Goal: Use online tool/utility: Use online tool/utility

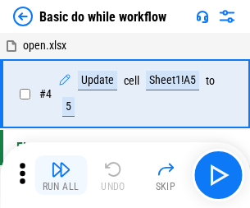
click at [61, 175] on img "button" at bounding box center [61, 169] width 20 height 20
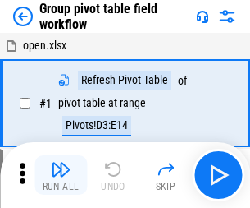
click at [61, 175] on img "button" at bounding box center [61, 169] width 20 height 20
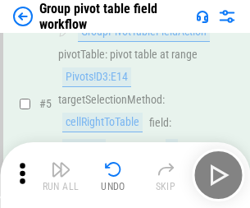
scroll to position [847, 0]
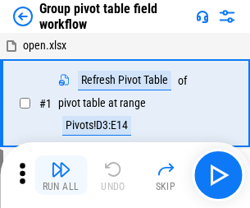
click at [61, 175] on img "button" at bounding box center [61, 169] width 20 height 20
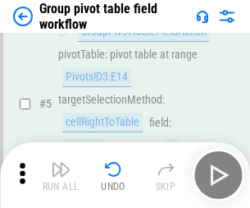
scroll to position [847, 0]
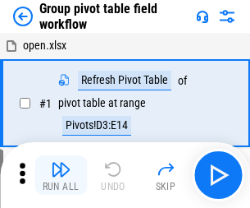
click at [61, 175] on img "button" at bounding box center [61, 169] width 20 height 20
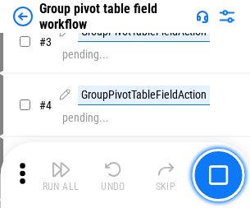
scroll to position [847, 0]
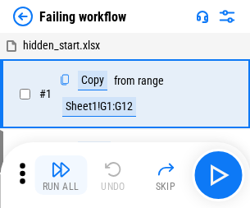
click at [61, 175] on img "button" at bounding box center [61, 169] width 20 height 20
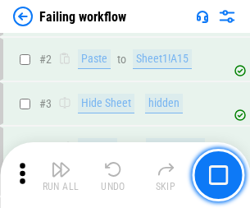
scroll to position [348, 0]
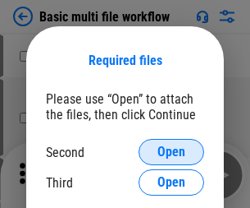
click at [172, 152] on span "Open" at bounding box center [172, 151] width 28 height 13
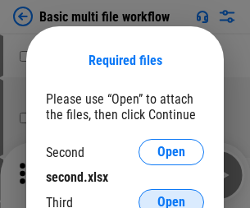
click at [172, 195] on span "Open" at bounding box center [172, 201] width 28 height 13
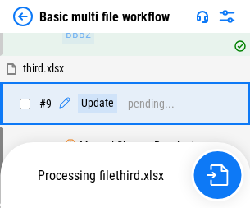
scroll to position [453, 0]
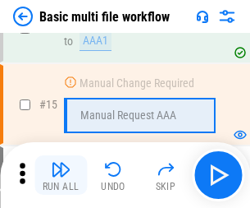
click at [61, 175] on img "button" at bounding box center [61, 169] width 20 height 20
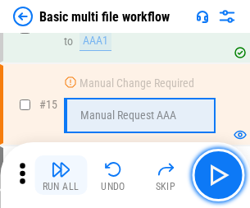
scroll to position [1093, 0]
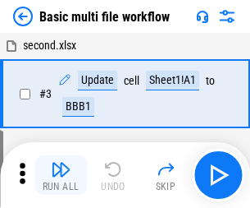
click at [61, 175] on img "button" at bounding box center [61, 169] width 20 height 20
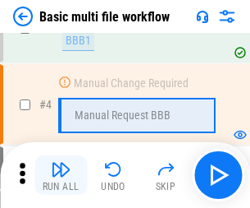
click at [61, 175] on img "button" at bounding box center [61, 169] width 20 height 20
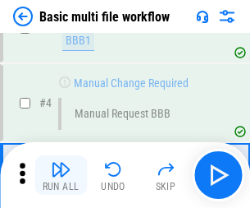
click at [61, 175] on img "button" at bounding box center [61, 169] width 20 height 20
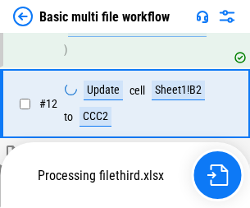
scroll to position [769, 0]
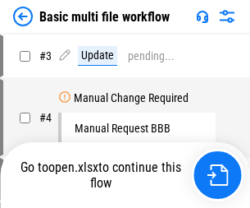
scroll to position [66, 0]
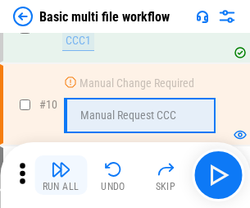
click at [61, 175] on img "button" at bounding box center [61, 169] width 20 height 20
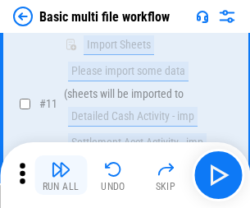
click at [61, 175] on img "button" at bounding box center [61, 169] width 20 height 20
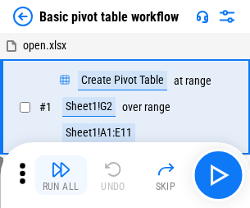
click at [61, 175] on img "button" at bounding box center [61, 169] width 20 height 20
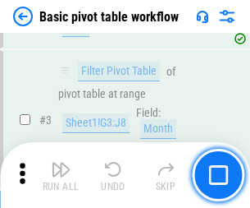
scroll to position [393, 0]
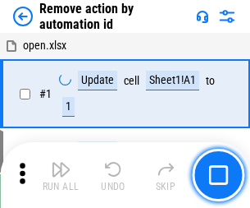
scroll to position [61, 0]
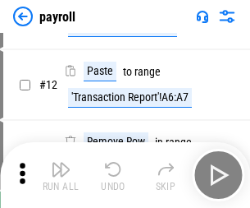
scroll to position [119, 0]
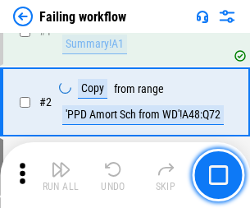
scroll to position [265, 0]
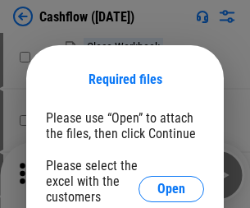
scroll to position [179, 0]
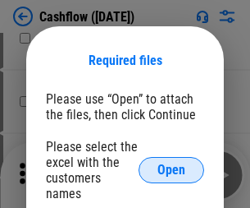
click at [172, 163] on span "Open" at bounding box center [172, 169] width 28 height 13
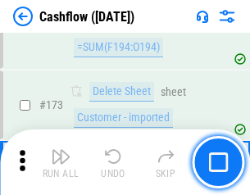
scroll to position [1738, 0]
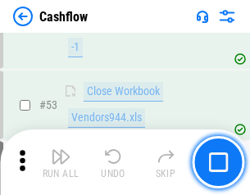
scroll to position [827, 0]
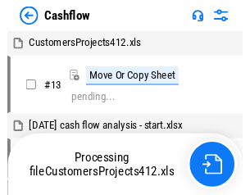
scroll to position [19, 0]
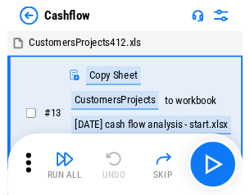
scroll to position [19, 0]
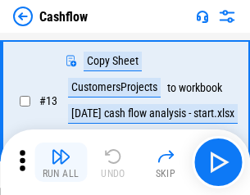
click at [61, 163] on img "button" at bounding box center [61, 157] width 20 height 20
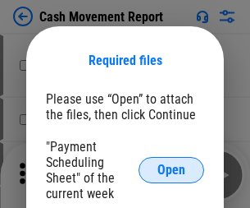
click at [172, 170] on span "Open" at bounding box center [172, 169] width 28 height 13
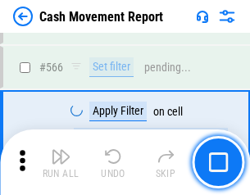
scroll to position [7524, 0]
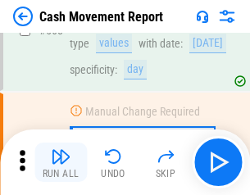
click at [61, 163] on img "button" at bounding box center [61, 157] width 20 height 20
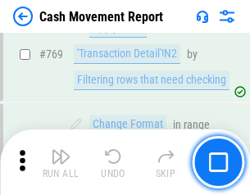
scroll to position [9123, 0]
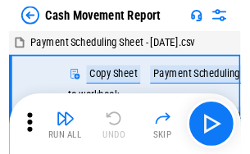
scroll to position [30, 0]
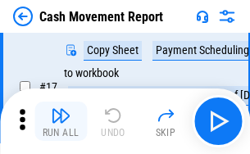
click at [61, 121] on img "button" at bounding box center [61, 116] width 20 height 20
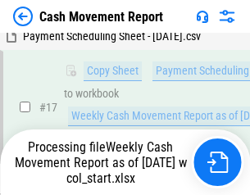
scroll to position [341, 0]
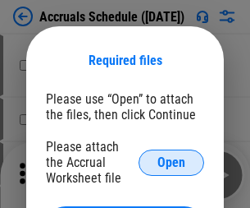
click at [172, 162] on span "Open" at bounding box center [172, 162] width 28 height 13
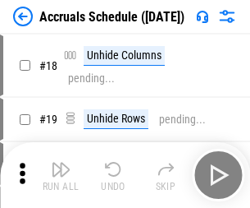
click at [61, 175] on img "button" at bounding box center [61, 169] width 20 height 20
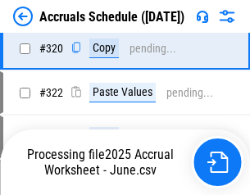
scroll to position [3054, 0]
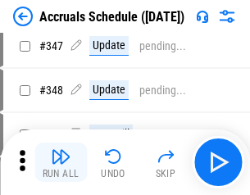
click at [61, 163] on img "button" at bounding box center [61, 157] width 20 height 20
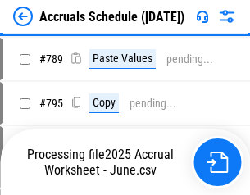
scroll to position [6896, 0]
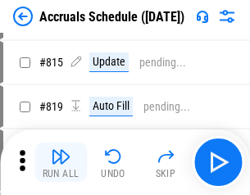
click at [61, 163] on img "button" at bounding box center [61, 157] width 20 height 20
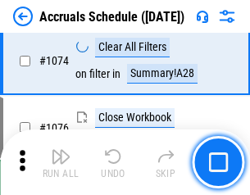
scroll to position [9833, 0]
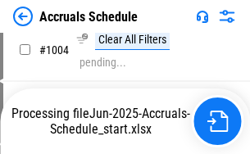
scroll to position [8434, 0]
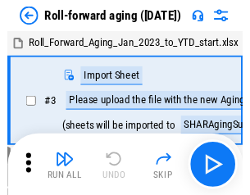
scroll to position [2, 0]
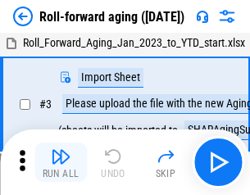
click at [61, 163] on img "button" at bounding box center [61, 157] width 20 height 20
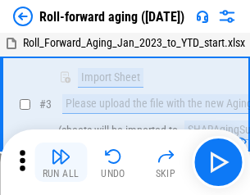
click at [61, 163] on img "button" at bounding box center [61, 157] width 20 height 20
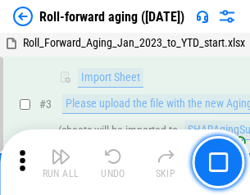
scroll to position [106, 0]
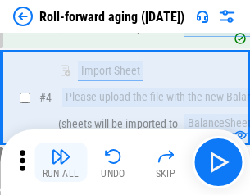
click at [61, 163] on img "button" at bounding box center [61, 157] width 20 height 20
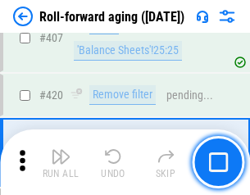
scroll to position [5693, 0]
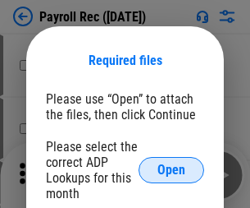
click at [172, 170] on span "Open" at bounding box center [172, 169] width 28 height 13
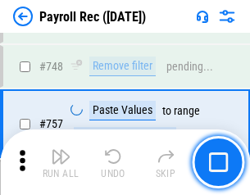
scroll to position [9718, 0]
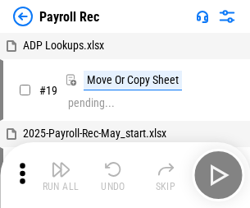
click at [61, 175] on img "button" at bounding box center [61, 169] width 20 height 20
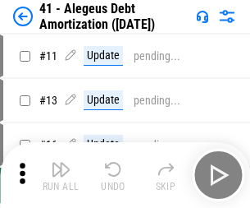
click at [61, 175] on img "button" at bounding box center [61, 169] width 20 height 20
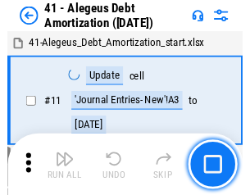
scroll to position [203, 0]
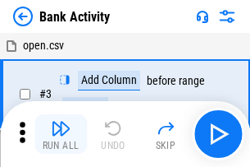
click at [61, 134] on img "button" at bounding box center [61, 128] width 20 height 20
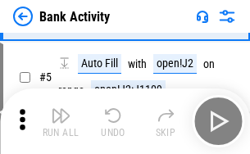
scroll to position [87, 0]
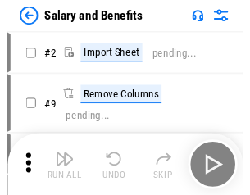
scroll to position [22, 0]
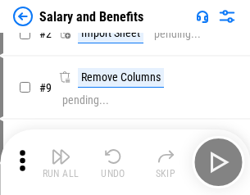
click at [61, 163] on img "button" at bounding box center [61, 157] width 20 height 20
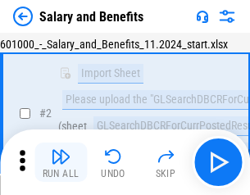
click at [61, 163] on img "button" at bounding box center [61, 157] width 20 height 20
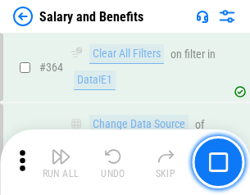
scroll to position [7731, 0]
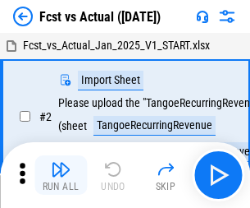
click at [61, 163] on img "button" at bounding box center [61, 169] width 20 height 20
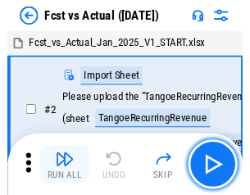
scroll to position [21, 0]
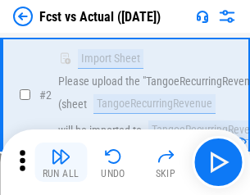
click at [61, 163] on img "button" at bounding box center [61, 157] width 20 height 20
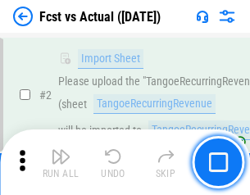
scroll to position [154, 0]
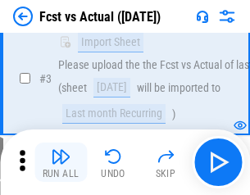
click at [61, 163] on img "button" at bounding box center [61, 157] width 20 height 20
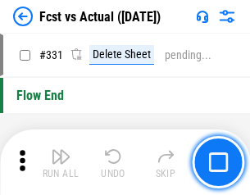
scroll to position [7858, 0]
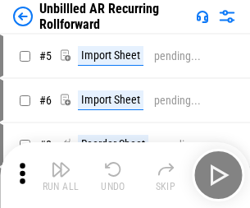
click at [61, 163] on img "button" at bounding box center [61, 169] width 20 height 20
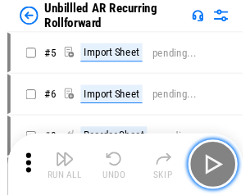
scroll to position [35, 0]
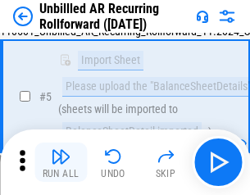
click at [61, 163] on img "button" at bounding box center [61, 157] width 20 height 20
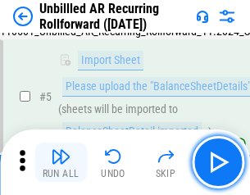
scroll to position [154, 0]
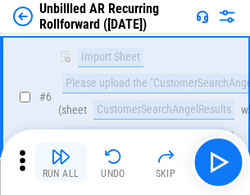
click at [61, 163] on img "button" at bounding box center [61, 157] width 20 height 20
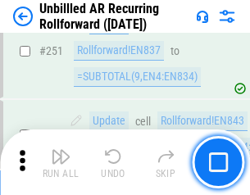
scroll to position [5576, 0]
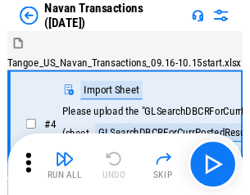
scroll to position [26, 0]
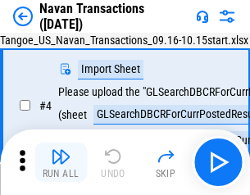
click at [61, 163] on img "button" at bounding box center [61, 157] width 20 height 20
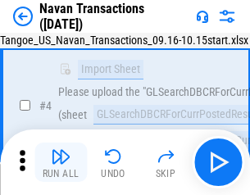
click at [61, 163] on img "button" at bounding box center [61, 157] width 20 height 20
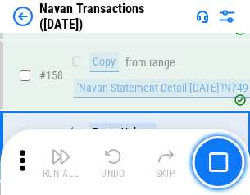
scroll to position [5323, 0]
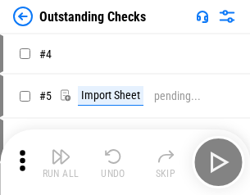
click at [61, 163] on img "button" at bounding box center [61, 157] width 20 height 20
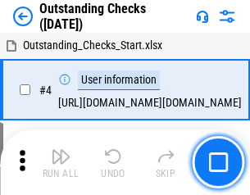
scroll to position [69, 0]
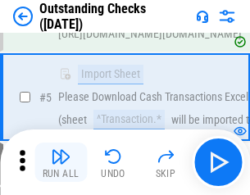
click at [61, 163] on img "button" at bounding box center [61, 157] width 20 height 20
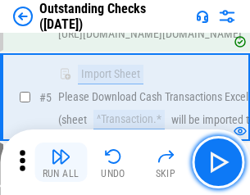
scroll to position [172, 0]
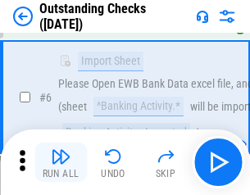
click at [61, 163] on img "button" at bounding box center [61, 157] width 20 height 20
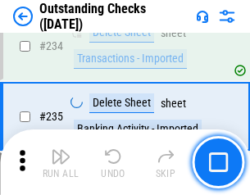
scroll to position [4985, 0]
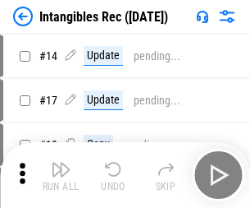
click at [61, 175] on img "button" at bounding box center [61, 169] width 20 height 20
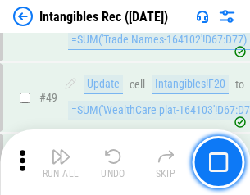
scroll to position [639, 0]
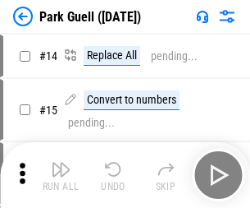
click at [61, 163] on img "button" at bounding box center [61, 169] width 20 height 20
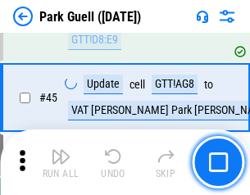
scroll to position [2053, 0]
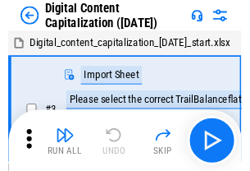
scroll to position [48, 0]
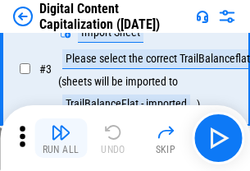
click at [61, 138] on img "button" at bounding box center [61, 132] width 20 height 20
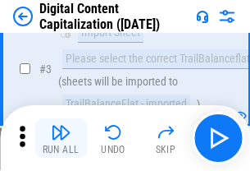
click at [61, 138] on img "button" at bounding box center [61, 132] width 20 height 20
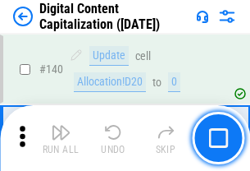
scroll to position [1741, 0]
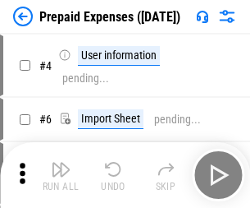
click at [61, 163] on img "button" at bounding box center [61, 169] width 20 height 20
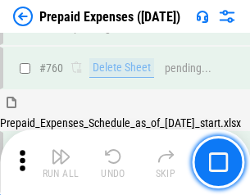
scroll to position [4550, 0]
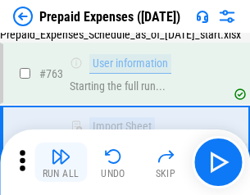
click at [61, 163] on img "button" at bounding box center [61, 157] width 20 height 20
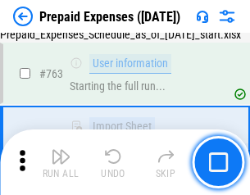
scroll to position [4647, 0]
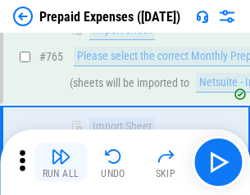
click at [61, 163] on img "button" at bounding box center [61, 157] width 20 height 20
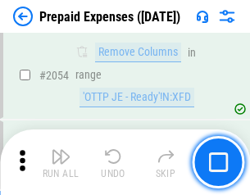
scroll to position [17161, 0]
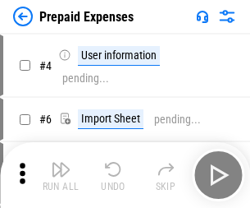
click at [61, 175] on img "button" at bounding box center [61, 169] width 20 height 20
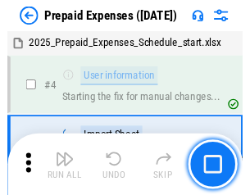
scroll to position [72, 0]
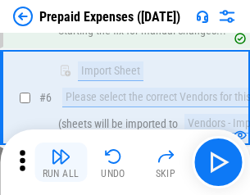
click at [61, 163] on img "button" at bounding box center [61, 157] width 20 height 20
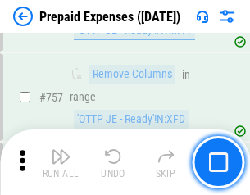
scroll to position [5850, 0]
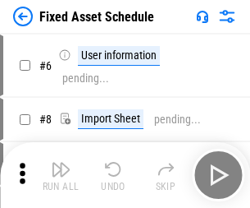
click at [61, 175] on img "button" at bounding box center [61, 169] width 20 height 20
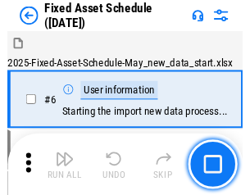
scroll to position [89, 0]
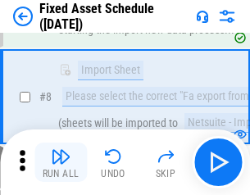
click at [61, 163] on img "button" at bounding box center [61, 157] width 20 height 20
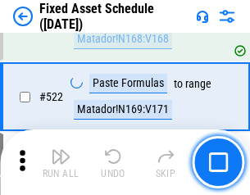
scroll to position [5706, 0]
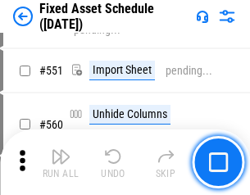
click at [61, 163] on img "button" at bounding box center [61, 157] width 20 height 20
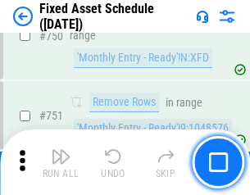
scroll to position [8004, 0]
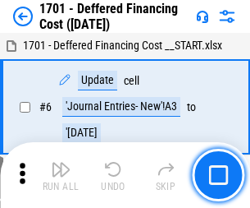
scroll to position [197, 0]
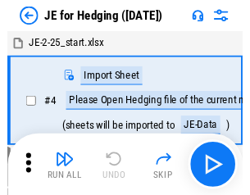
scroll to position [2, 0]
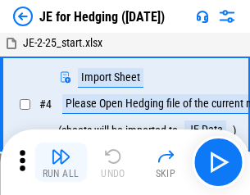
click at [61, 163] on img "button" at bounding box center [61, 157] width 20 height 20
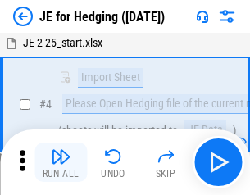
click at [61, 163] on img "button" at bounding box center [61, 157] width 20 height 20
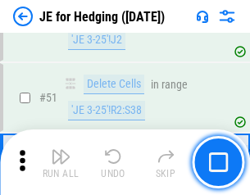
scroll to position [1063, 0]
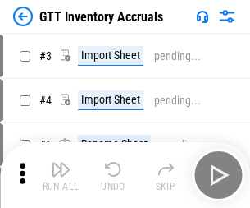
click at [61, 163] on img "button" at bounding box center [61, 169] width 20 height 20
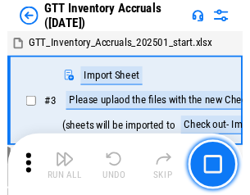
scroll to position [2, 0]
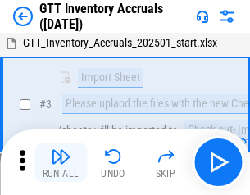
click at [61, 163] on img "button" at bounding box center [61, 157] width 20 height 20
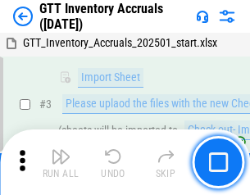
scroll to position [106, 0]
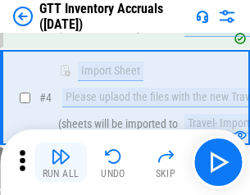
click at [61, 163] on img "button" at bounding box center [61, 157] width 20 height 20
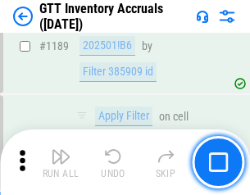
scroll to position [13406, 0]
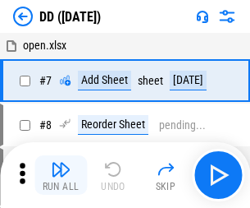
click at [61, 175] on img "button" at bounding box center [61, 169] width 20 height 20
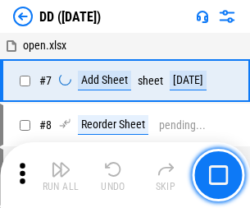
scroll to position [158, 0]
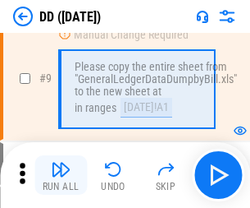
click at [61, 175] on img "button" at bounding box center [61, 169] width 20 height 20
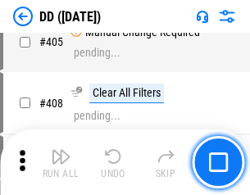
scroll to position [7345, 0]
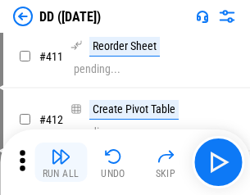
click at [61, 163] on img "button" at bounding box center [61, 157] width 20 height 20
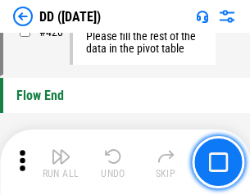
scroll to position [7858, 0]
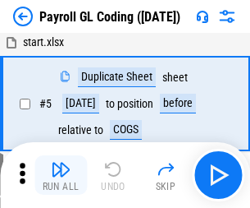
click at [61, 175] on img "button" at bounding box center [61, 169] width 20 height 20
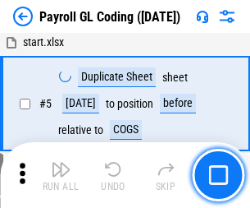
scroll to position [197, 0]
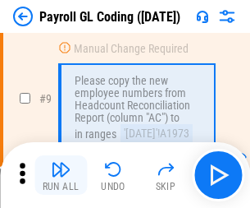
click at [61, 175] on img "button" at bounding box center [61, 169] width 20 height 20
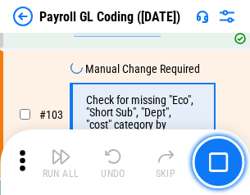
scroll to position [3852, 0]
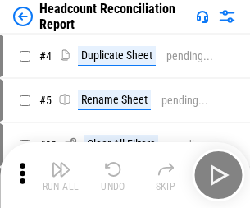
click at [61, 175] on img "button" at bounding box center [61, 169] width 20 height 20
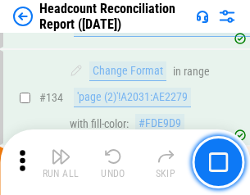
scroll to position [1973, 0]
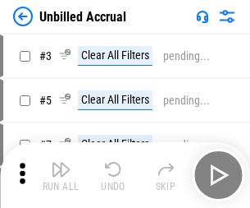
click at [61, 175] on img "button" at bounding box center [61, 169] width 20 height 20
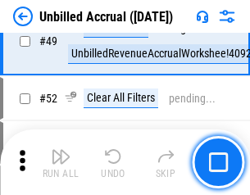
scroll to position [1489, 0]
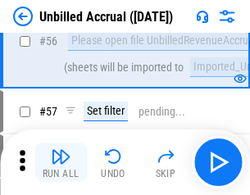
click at [61, 163] on img "button" at bounding box center [61, 157] width 20 height 20
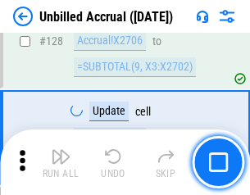
scroll to position [4890, 0]
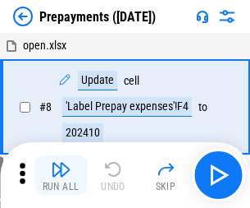
click at [61, 175] on img "button" at bounding box center [61, 169] width 20 height 20
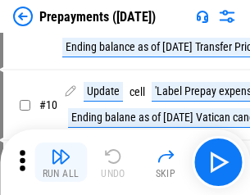
scroll to position [103, 0]
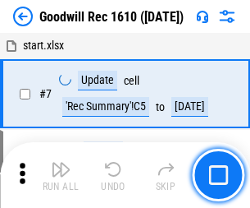
scroll to position [281, 0]
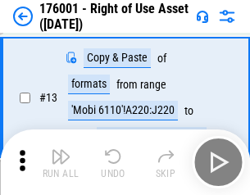
scroll to position [106, 0]
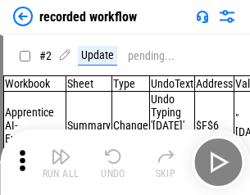
click at [61, 163] on img "button" at bounding box center [61, 157] width 20 height 20
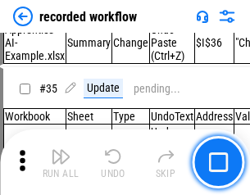
scroll to position [5131, 0]
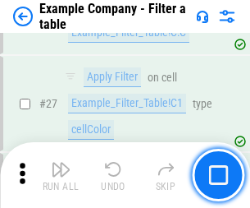
scroll to position [1502, 0]
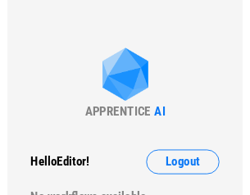
scroll to position [25, 0]
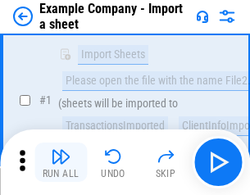
click at [61, 163] on img "button" at bounding box center [61, 157] width 20 height 20
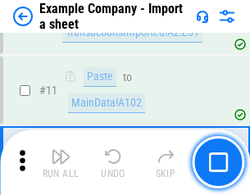
scroll to position [363, 0]
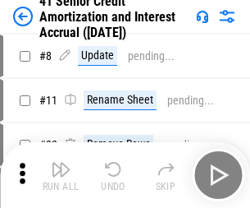
click at [61, 163] on img "button" at bounding box center [61, 169] width 20 height 20
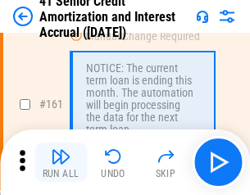
click at [61, 163] on img "button" at bounding box center [61, 157] width 20 height 20
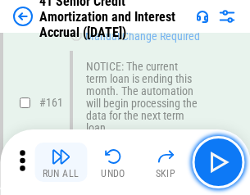
scroll to position [1756, 0]
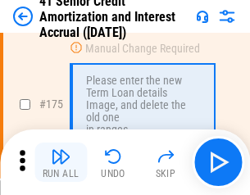
click at [61, 163] on img "button" at bounding box center [61, 157] width 20 height 20
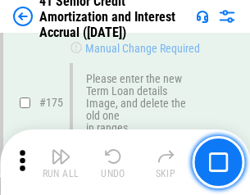
scroll to position [1923, 0]
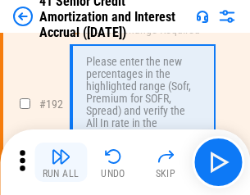
click at [61, 163] on img "button" at bounding box center [61, 157] width 20 height 20
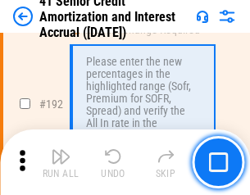
scroll to position [2095, 0]
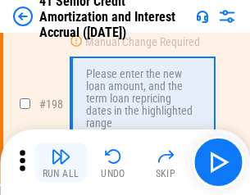
click at [61, 163] on img "button" at bounding box center [61, 157] width 20 height 20
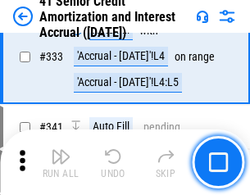
scroll to position [4194, 0]
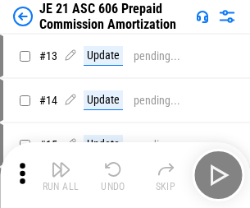
click at [61, 163] on img "button" at bounding box center [61, 169] width 20 height 20
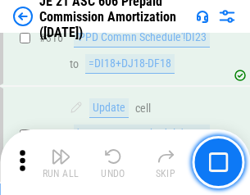
scroll to position [3065, 0]
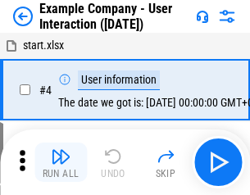
click at [61, 163] on img "button" at bounding box center [61, 157] width 20 height 20
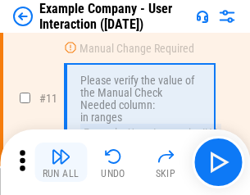
click at [61, 163] on img "button" at bounding box center [61, 157] width 20 height 20
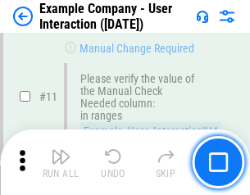
scroll to position [355, 0]
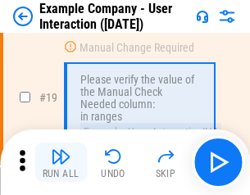
click at [61, 163] on img "button" at bounding box center [61, 157] width 20 height 20
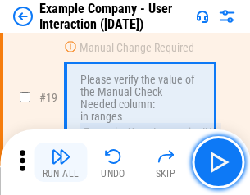
click at [61, 163] on img "button" at bounding box center [61, 157] width 20 height 20
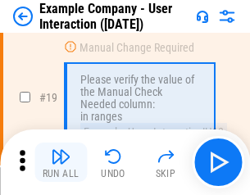
click at [61, 163] on img "button" at bounding box center [61, 157] width 20 height 20
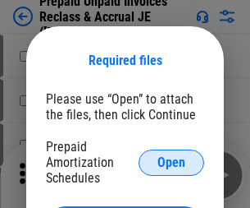
click at [172, 162] on span "Open" at bounding box center [172, 162] width 28 height 13
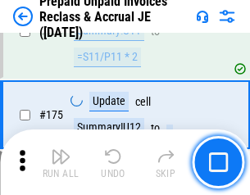
scroll to position [2216, 0]
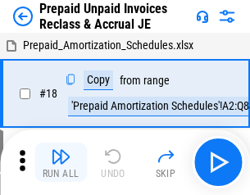
click at [61, 163] on img "button" at bounding box center [61, 157] width 20 height 20
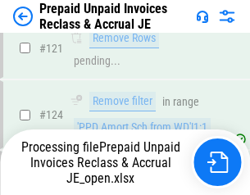
scroll to position [1345, 0]
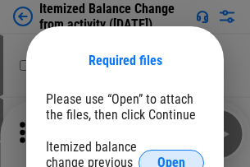
click at [172, 156] on span "Open" at bounding box center [172, 162] width 28 height 13
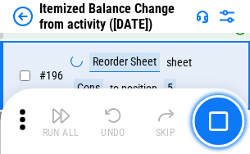
scroll to position [3160, 0]
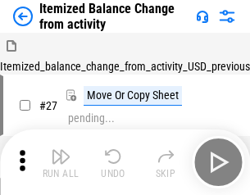
scroll to position [25, 0]
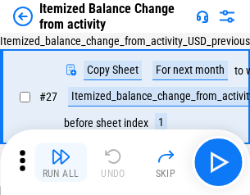
click at [61, 163] on img "button" at bounding box center [61, 157] width 20 height 20
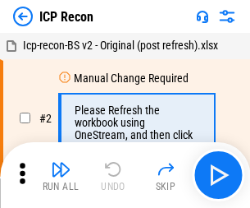
scroll to position [7, 0]
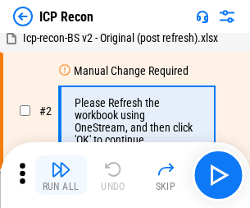
click at [61, 175] on img "button" at bounding box center [61, 169] width 20 height 20
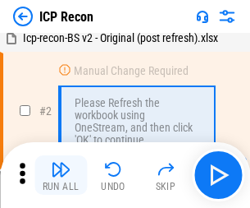
click at [61, 175] on img "button" at bounding box center [61, 169] width 20 height 20
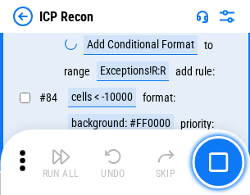
scroll to position [1609, 0]
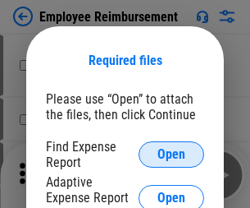
click at [172, 154] on span "Open" at bounding box center [172, 154] width 28 height 13
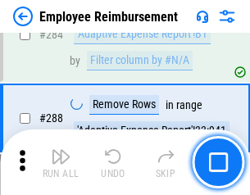
scroll to position [4462, 0]
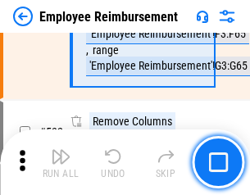
click at [61, 163] on img "button" at bounding box center [61, 157] width 20 height 20
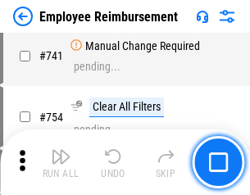
scroll to position [11518, 0]
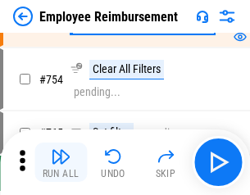
click at [61, 163] on img "button" at bounding box center [61, 157] width 20 height 20
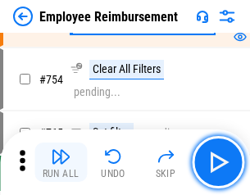
click at [61, 163] on img "button" at bounding box center [61, 157] width 20 height 20
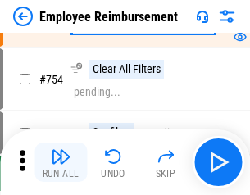
click at [61, 163] on img "button" at bounding box center [61, 157] width 20 height 20
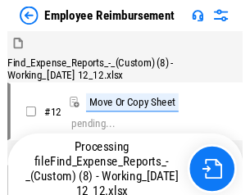
scroll to position [56, 0]
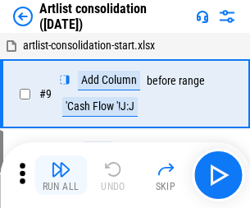
click at [61, 175] on img "button" at bounding box center [61, 169] width 20 height 20
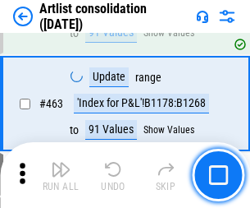
scroll to position [7189, 0]
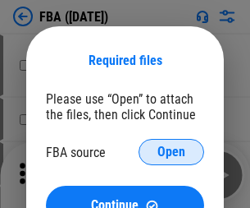
click at [172, 152] on span "Open" at bounding box center [172, 151] width 28 height 13
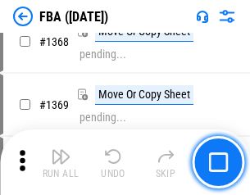
scroll to position [17631, 0]
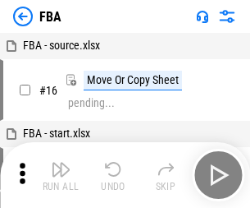
scroll to position [16, 0]
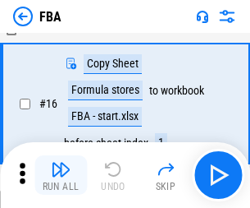
click at [61, 175] on img "button" at bounding box center [61, 169] width 20 height 20
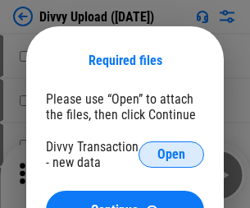
click at [172, 154] on span "Open" at bounding box center [172, 154] width 28 height 13
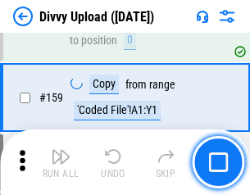
scroll to position [1700, 0]
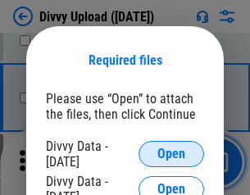
click at [172, 154] on span "Open" at bounding box center [172, 154] width 28 height 13
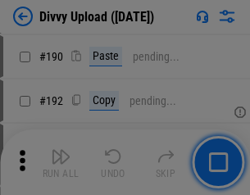
scroll to position [2072, 0]
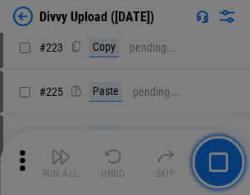
scroll to position [3276, 0]
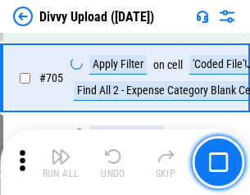
scroll to position [11231, 0]
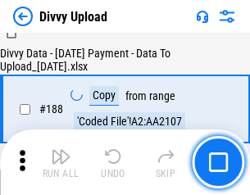
scroll to position [1932, 0]
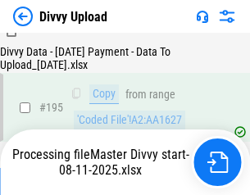
scroll to position [2294, 0]
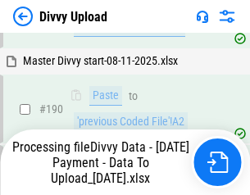
scroll to position [2199, 0]
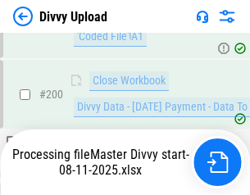
scroll to position [2656, 0]
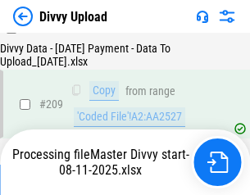
scroll to position [3018, 0]
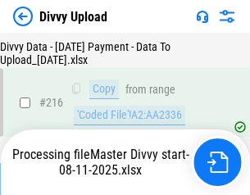
scroll to position [3380, 0]
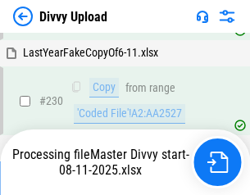
scroll to position [4074, 0]
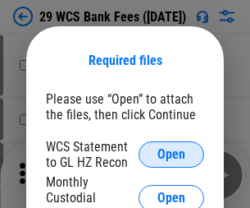
click at [172, 154] on span "Open" at bounding box center [172, 154] width 28 height 13
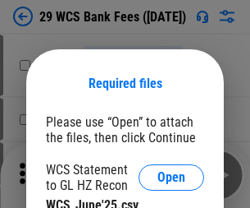
scroll to position [23, 0]
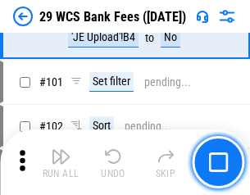
scroll to position [1600, 0]
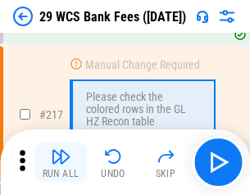
click at [61, 163] on img "button" at bounding box center [61, 157] width 20 height 20
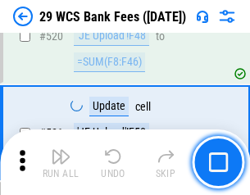
scroll to position [8472, 0]
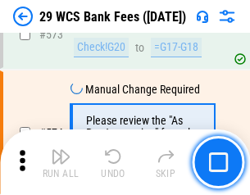
click at [61, 163] on img "button" at bounding box center [61, 157] width 20 height 20
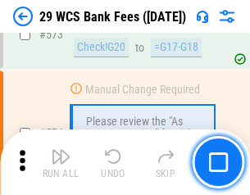
scroll to position [9091, 0]
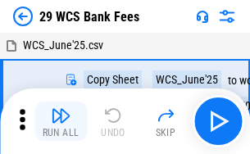
click at [61, 121] on img "button" at bounding box center [61, 116] width 20 height 20
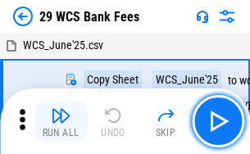
scroll to position [30, 0]
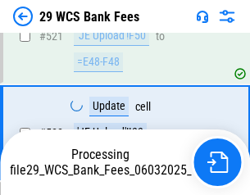
scroll to position [8711, 0]
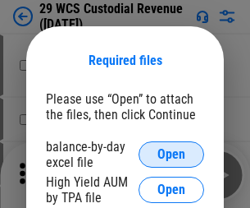
click at [172, 154] on span "Open" at bounding box center [172, 154] width 28 height 13
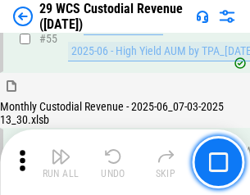
scroll to position [1231, 0]
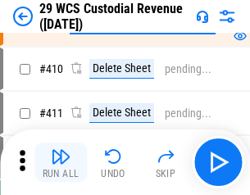
click at [61, 163] on img "button" at bounding box center [61, 157] width 20 height 20
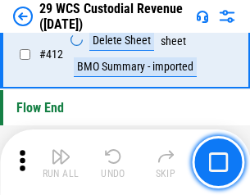
scroll to position [7840, 0]
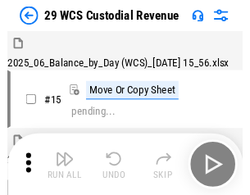
scroll to position [39, 0]
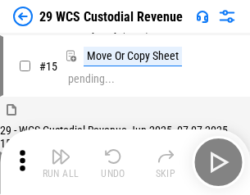
click at [61, 163] on img "button" at bounding box center [61, 157] width 20 height 20
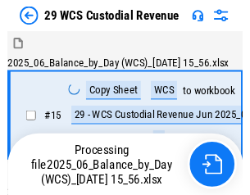
scroll to position [39, 0]
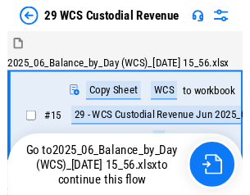
scroll to position [30, 0]
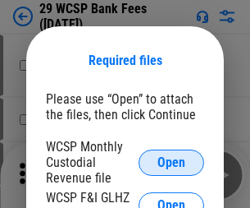
click at [172, 162] on span "Open" at bounding box center [172, 162] width 28 height 13
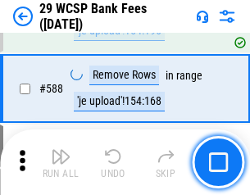
scroll to position [6462, 0]
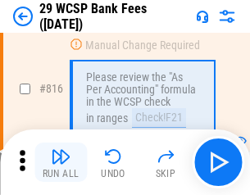
click at [61, 163] on img "button" at bounding box center [61, 157] width 20 height 20
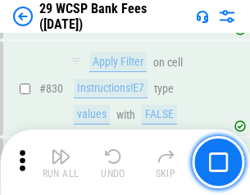
scroll to position [10416, 0]
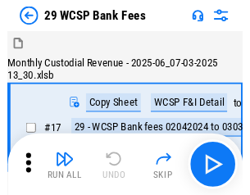
scroll to position [39, 0]
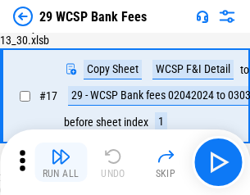
click at [61, 163] on img "button" at bounding box center [61, 157] width 20 height 20
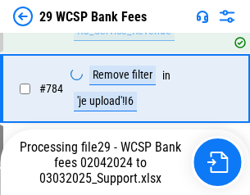
scroll to position [9870, 0]
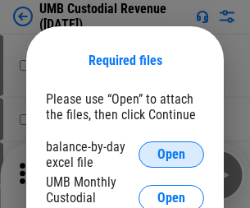
click at [172, 154] on span "Open" at bounding box center [172, 154] width 28 height 13
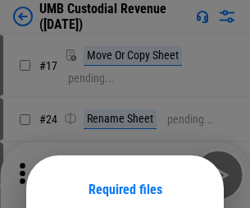
scroll to position [129, 0]
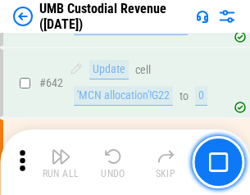
scroll to position [8503, 0]
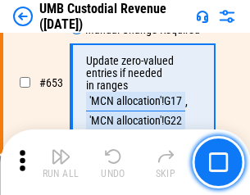
click at [61, 163] on img "button" at bounding box center [61, 157] width 20 height 20
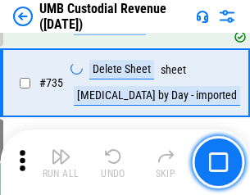
scroll to position [10039, 0]
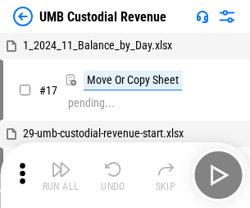
scroll to position [12, 0]
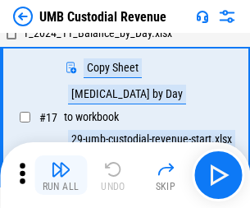
click at [61, 175] on img "button" at bounding box center [61, 169] width 20 height 20
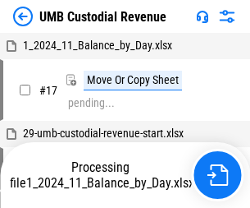
scroll to position [12, 0]
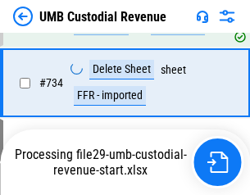
scroll to position [9930, 0]
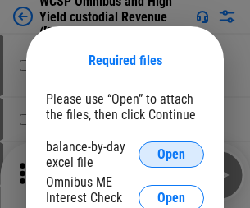
click at [172, 154] on span "Open" at bounding box center [172, 154] width 28 height 13
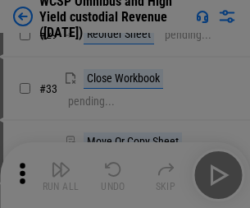
scroll to position [375, 0]
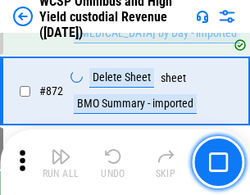
scroll to position [13894, 0]
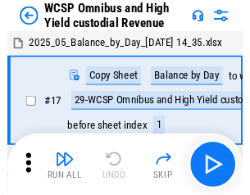
scroll to position [9, 0]
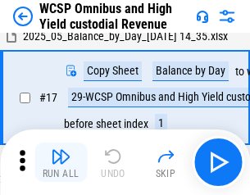
click at [61, 163] on img "button" at bounding box center [61, 157] width 20 height 20
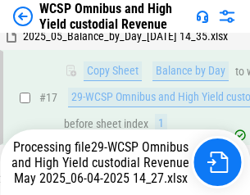
scroll to position [341, 0]
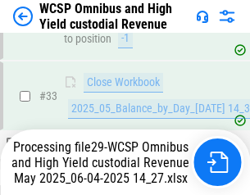
scroll to position [813, 0]
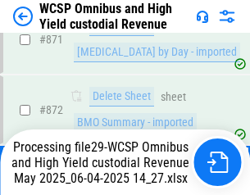
scroll to position [13857, 0]
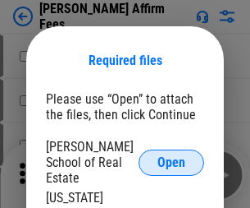
click at [172, 156] on span "Open" at bounding box center [172, 162] width 28 height 13
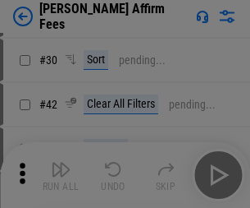
scroll to position [334, 0]
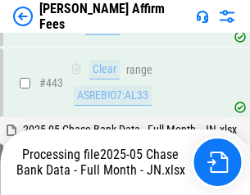
scroll to position [4285, 0]
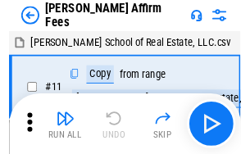
scroll to position [16, 0]
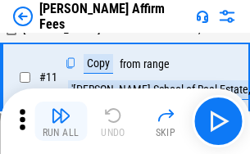
click at [61, 121] on img "button" at bounding box center [61, 116] width 20 height 20
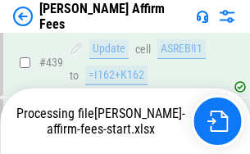
scroll to position [4306, 0]
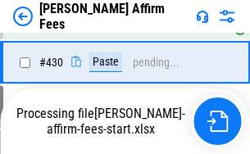
scroll to position [3378, 0]
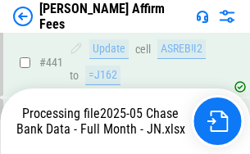
scroll to position [4306, 0]
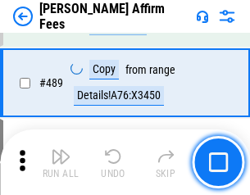
scroll to position [4285, 0]
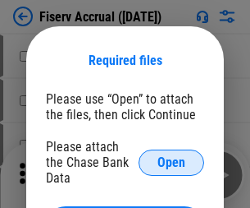
click at [172, 156] on span "Open" at bounding box center [172, 162] width 28 height 13
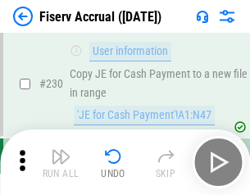
scroll to position [5202, 0]
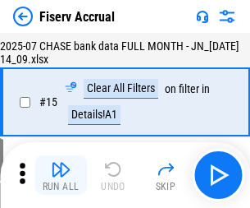
click at [61, 175] on img "button" at bounding box center [61, 169] width 20 height 20
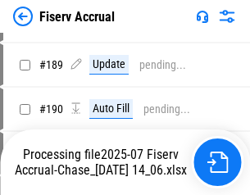
scroll to position [4219, 0]
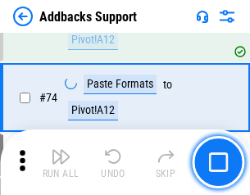
scroll to position [1195, 0]
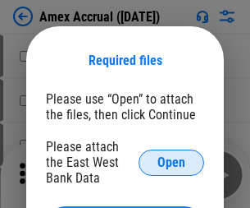
click at [172, 162] on span "Open" at bounding box center [172, 162] width 28 height 13
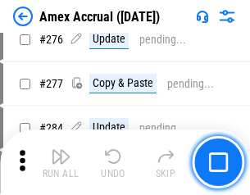
scroll to position [4274, 0]
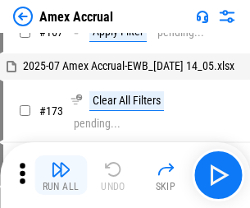
click at [61, 175] on img "button" at bounding box center [61, 169] width 20 height 20
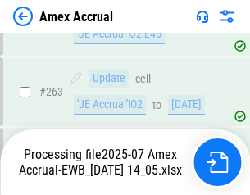
scroll to position [4689, 0]
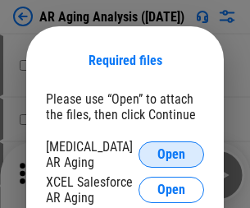
click at [172, 152] on span "Open" at bounding box center [172, 154] width 28 height 13
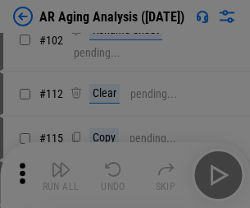
scroll to position [226, 0]
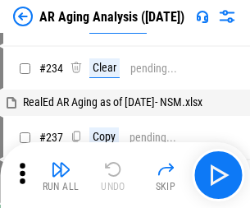
scroll to position [16, 0]
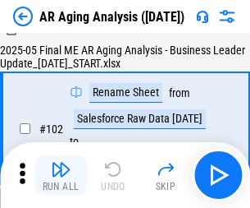
click at [61, 175] on img "button" at bounding box center [61, 169] width 20 height 20
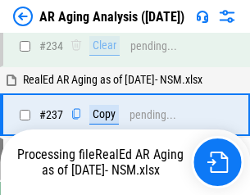
scroll to position [2545, 0]
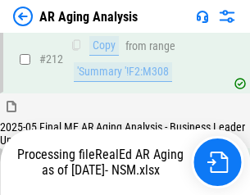
scroll to position [2455, 0]
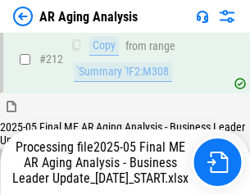
scroll to position [2468, 0]
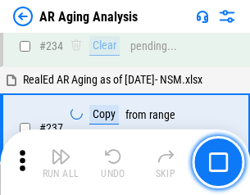
scroll to position [2526, 0]
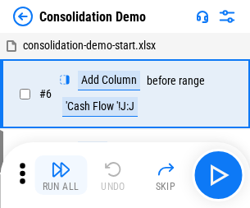
click at [61, 175] on img "button" at bounding box center [61, 169] width 20 height 20
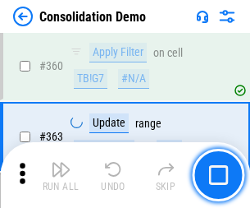
scroll to position [5502, 0]
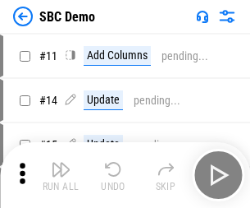
click at [61, 175] on img "button" at bounding box center [61, 169] width 20 height 20
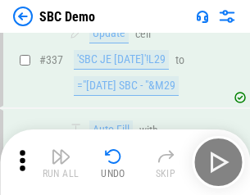
scroll to position [4319, 0]
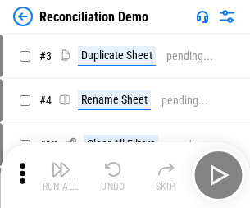
click at [61, 175] on img "button" at bounding box center [61, 169] width 20 height 20
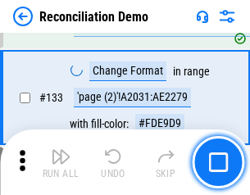
scroll to position [1950, 0]
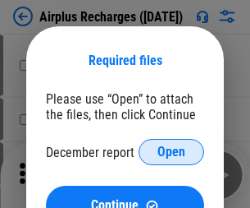
click at [172, 152] on span "Open" at bounding box center [172, 151] width 28 height 13
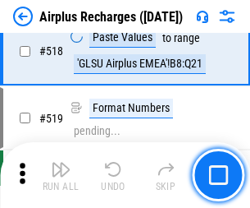
scroll to position [7065, 0]
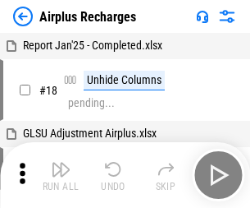
click at [61, 175] on img "button" at bounding box center [61, 169] width 20 height 20
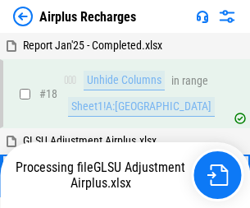
scroll to position [72, 0]
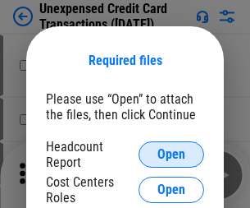
click at [172, 154] on span "Open" at bounding box center [172, 154] width 28 height 13
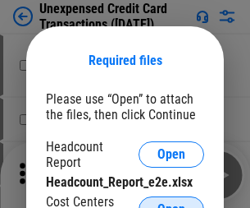
click at [172, 203] on span "Open" at bounding box center [172, 209] width 28 height 13
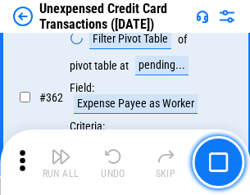
scroll to position [4222, 0]
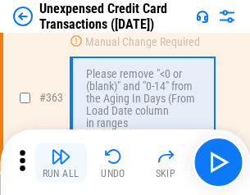
click at [61, 163] on img "button" at bounding box center [61, 157] width 20 height 20
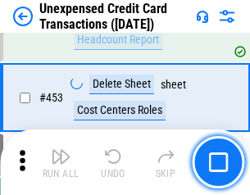
scroll to position [5599, 0]
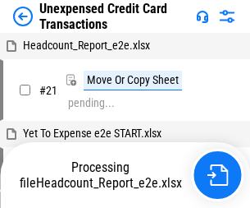
scroll to position [25, 0]
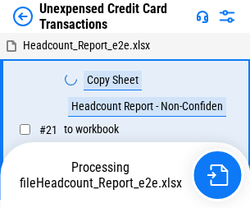
scroll to position [25, 0]
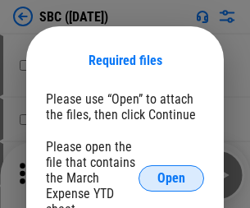
click at [172, 177] on span "Open" at bounding box center [172, 178] width 28 height 13
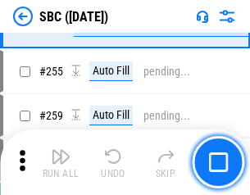
scroll to position [3208, 0]
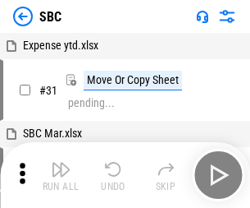
click at [61, 175] on img "button" at bounding box center [61, 169] width 20 height 20
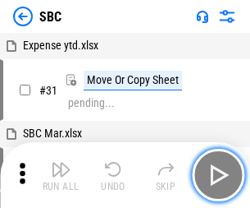
scroll to position [16, 0]
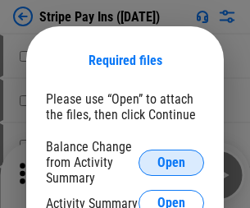
click at [172, 162] on span "Open" at bounding box center [172, 162] width 28 height 13
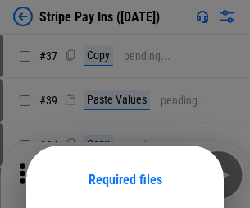
scroll to position [119, 0]
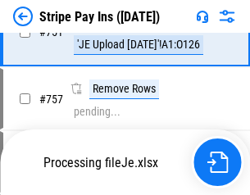
scroll to position [8645, 0]
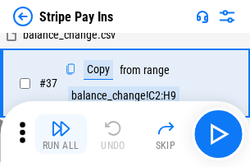
click at [61, 134] on img "button" at bounding box center [61, 128] width 20 height 20
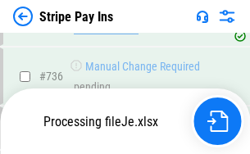
scroll to position [8609, 0]
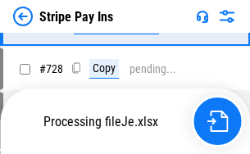
scroll to position [8609, 0]
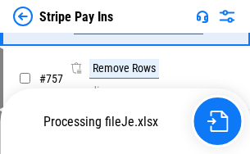
scroll to position [8609, 0]
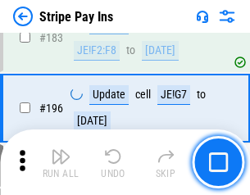
scroll to position [2222, 0]
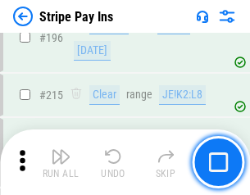
click at [61, 163] on img "button" at bounding box center [61, 157] width 20 height 20
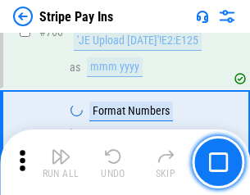
scroll to position [8588, 0]
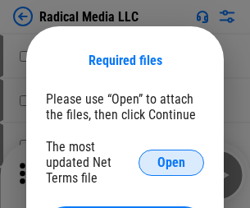
click at [172, 162] on span "Open" at bounding box center [172, 162] width 28 height 13
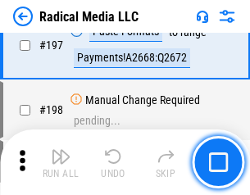
scroll to position [3797, 0]
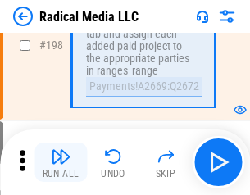
click at [61, 163] on img "button" at bounding box center [61, 157] width 20 height 20
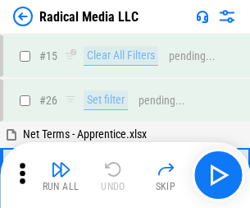
scroll to position [92, 0]
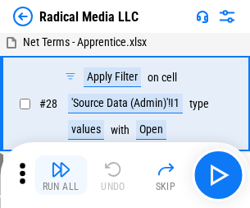
click at [61, 175] on img "button" at bounding box center [61, 169] width 20 height 20
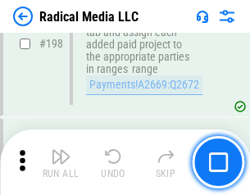
scroll to position [4116, 0]
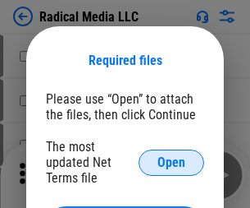
click at [172, 162] on span "Open" at bounding box center [172, 162] width 28 height 13
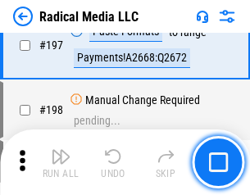
scroll to position [3797, 0]
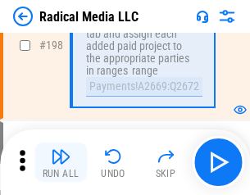
click at [61, 163] on img "button" at bounding box center [61, 157] width 20 height 20
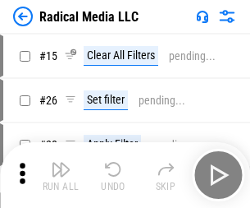
scroll to position [92, 0]
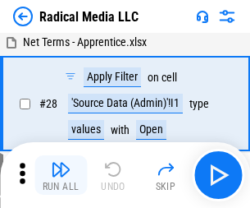
click at [61, 175] on img "button" at bounding box center [61, 169] width 20 height 20
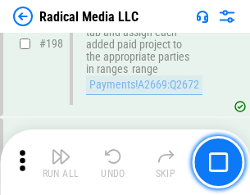
scroll to position [4116, 0]
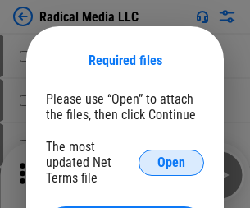
click at [172, 162] on span "Open" at bounding box center [172, 162] width 28 height 13
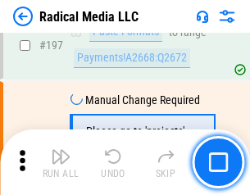
scroll to position [3797, 0]
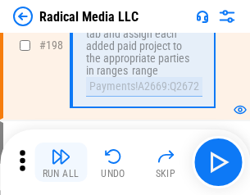
click at [61, 163] on img "button" at bounding box center [61, 157] width 20 height 20
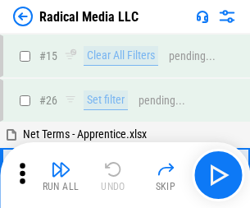
scroll to position [92, 0]
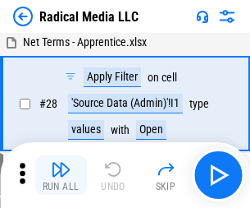
click at [61, 175] on img "button" at bounding box center [61, 169] width 20 height 20
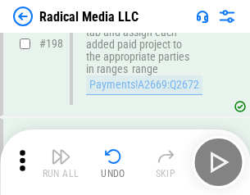
scroll to position [4116, 0]
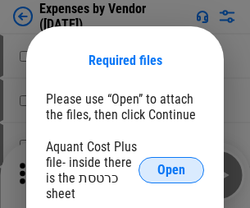
click at [172, 170] on span "Open" at bounding box center [172, 169] width 28 height 13
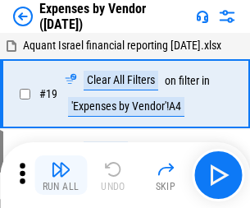
click at [61, 175] on img "button" at bounding box center [61, 169] width 20 height 20
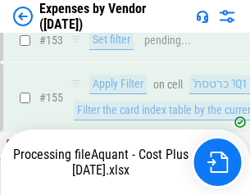
scroll to position [1210, 0]
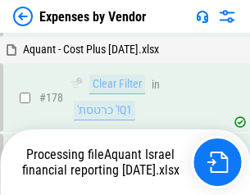
scroll to position [1281, 0]
